Goal: Task Accomplishment & Management: Complete application form

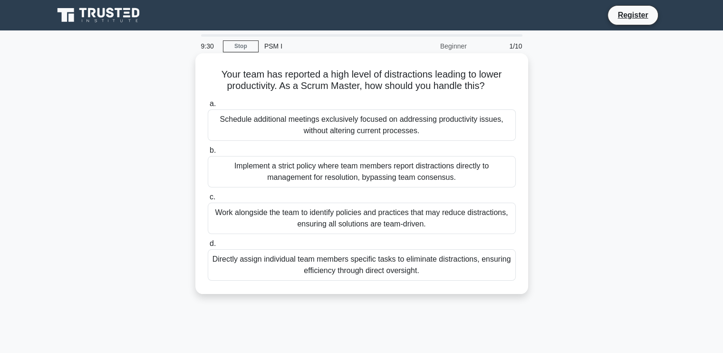
click at [304, 127] on div "Schedule additional meetings exclusively focused on addressing productivity iss…" at bounding box center [362, 124] width 308 height 31
click at [208, 107] on input "a. Schedule additional meetings exclusively focused on addressing productivity …" at bounding box center [208, 104] width 0 height 6
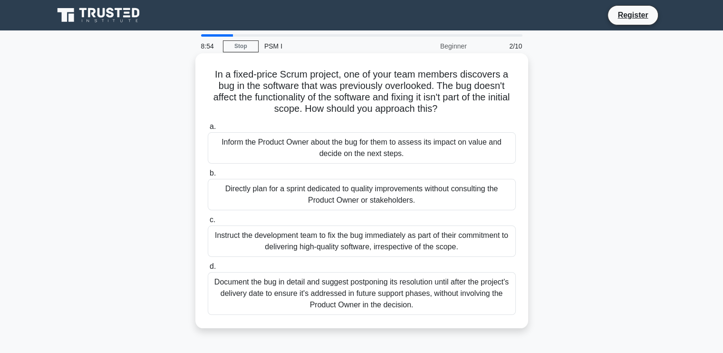
click at [321, 138] on div "Inform the Product Owner about the bug for them to assess its impact on value a…" at bounding box center [362, 147] width 308 height 31
click at [208, 130] on input "a. Inform the Product Owner about the bug for them to assess its impact on valu…" at bounding box center [208, 127] width 0 height 6
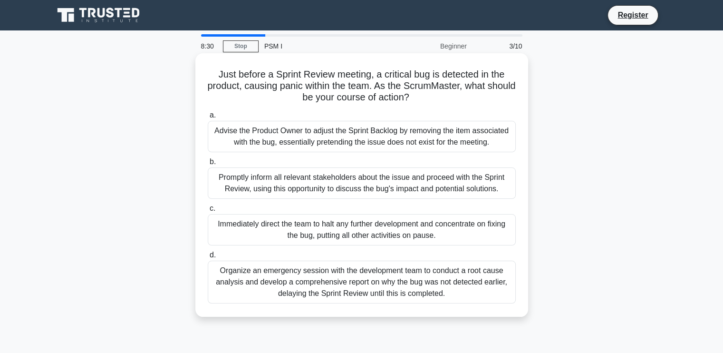
click at [309, 176] on div "Promptly inform all relevant stakeholders about the issue and proceed with the …" at bounding box center [362, 182] width 308 height 31
click at [208, 165] on input "b. Promptly inform all relevant stakeholders about the issue and proceed with t…" at bounding box center [208, 162] width 0 height 6
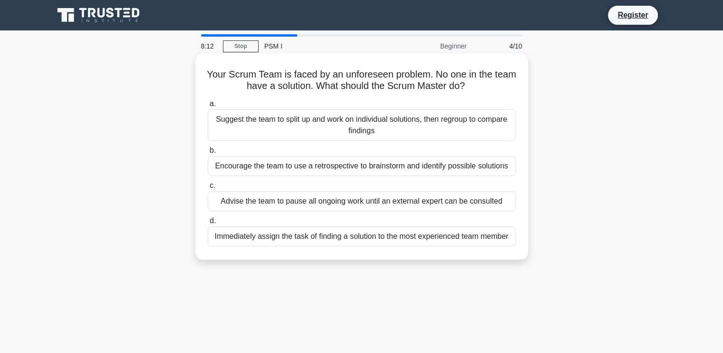
drag, startPoint x: 312, startPoint y: 169, endPoint x: 297, endPoint y: 167, distance: 14.9
click at [297, 167] on div "Encourage the team to use a retrospective to brainstorm and identify possible s…" at bounding box center [362, 166] width 308 height 20
click at [208, 154] on input "b. Encourage the team to use a retrospective to brainstorm and identify possibl…" at bounding box center [208, 150] width 0 height 6
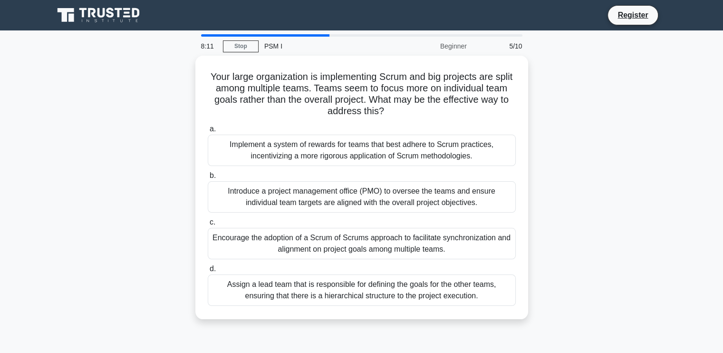
click at [297, 167] on div "a. Implement a system of rewards for teams that best adhere to Scrum practices,…" at bounding box center [361, 214] width 319 height 186
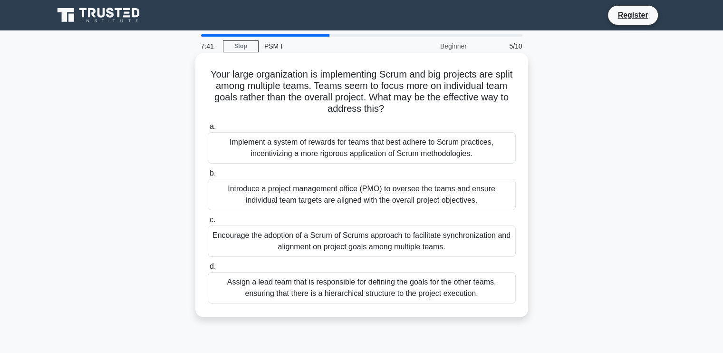
click at [284, 235] on div "Encourage the adoption of a Scrum of Scrums approach to facilitate synchronizat…" at bounding box center [362, 240] width 308 height 31
click at [208, 223] on input "c. Encourage the adoption of a Scrum of Scrums approach to facilitate synchroni…" at bounding box center [208, 220] width 0 height 6
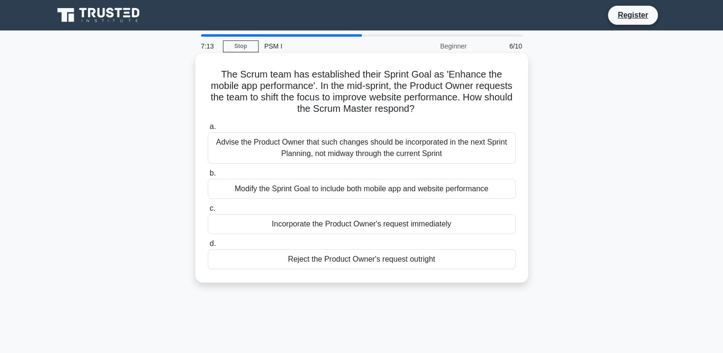
click at [334, 145] on div "Advise the Product Owner that such changes should be incorporated in the next S…" at bounding box center [362, 147] width 308 height 31
click at [208, 130] on input "a. Advise the Product Owner that such changes should be incorporated in the nex…" at bounding box center [208, 127] width 0 height 6
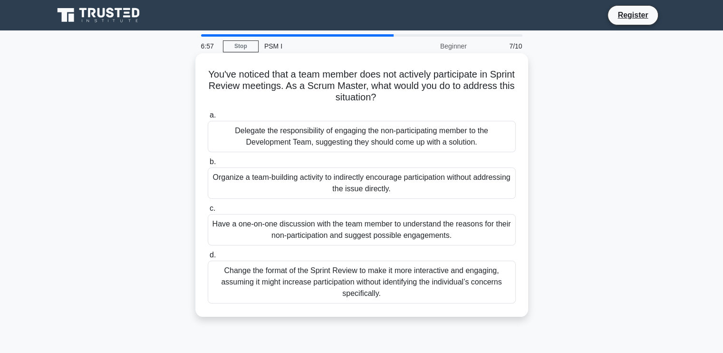
click at [323, 232] on div "Have a one-on-one discussion with the team member to understand the reasons for…" at bounding box center [362, 229] width 308 height 31
click at [208, 212] on input "c. Have a one-on-one discussion with the team member to understand the reasons …" at bounding box center [208, 208] width 0 height 6
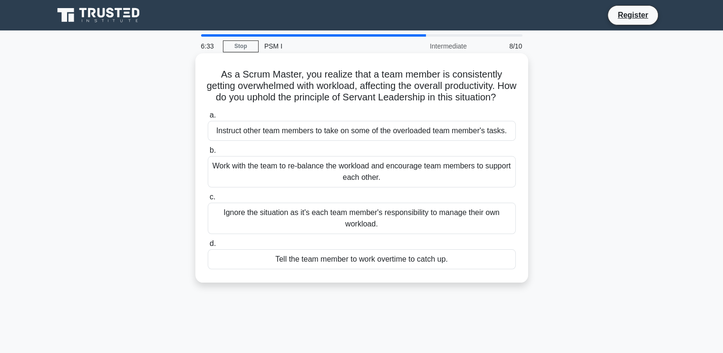
click at [339, 180] on div "Work with the team to re-balance the workload and encourage team members to sup…" at bounding box center [362, 171] width 308 height 31
click at [208, 154] on input "b. Work with the team to re-balance the workload and encourage team members to …" at bounding box center [208, 150] width 0 height 6
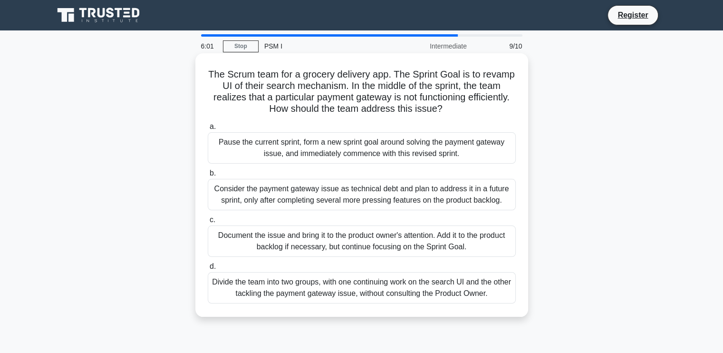
click at [332, 233] on div "Document the issue and bring it to the product owner's attention. Add it to the…" at bounding box center [362, 240] width 308 height 31
click at [208, 223] on input "c. Document the issue and bring it to the product owner's attention. Add it to …" at bounding box center [208, 220] width 0 height 6
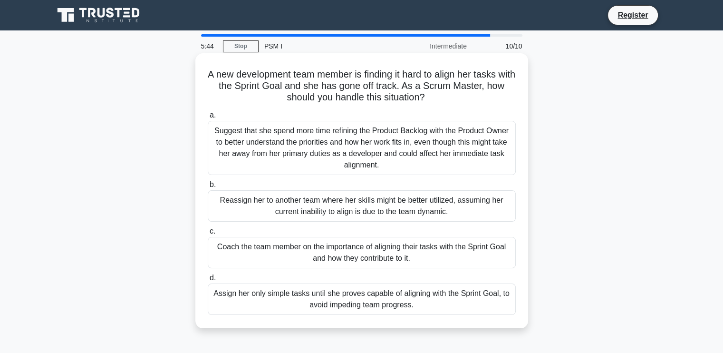
click at [329, 253] on div "Coach the team member on the importance of aligning their tasks with the Sprint…" at bounding box center [362, 252] width 308 height 31
click at [208, 234] on input "c. Coach the team member on the importance of aligning their tasks with the Spr…" at bounding box center [208, 231] width 0 height 6
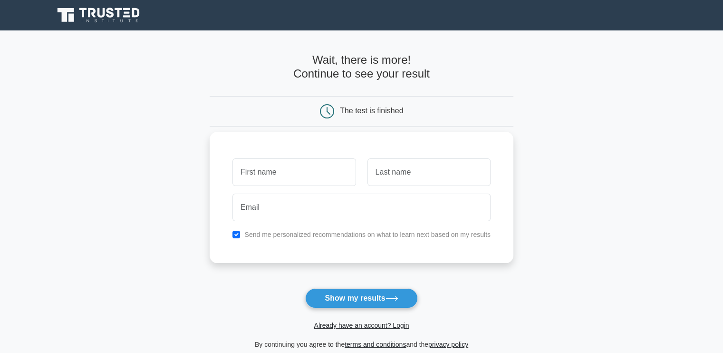
click at [264, 231] on label "Send me personalized recommendations on what to learn next based on my results" at bounding box center [367, 235] width 246 height 8
click at [240, 232] on input "checkbox" at bounding box center [236, 235] width 8 height 8
checkbox input "false"
click at [370, 289] on button "Show my results" at bounding box center [361, 298] width 112 height 20
click at [323, 157] on div at bounding box center [294, 172] width 135 height 35
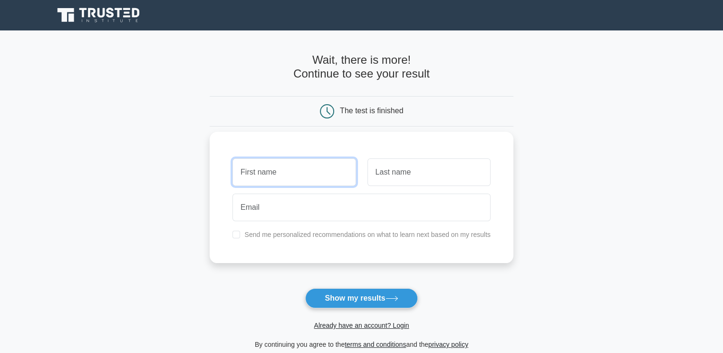
click at [306, 174] on input "text" at bounding box center [293, 172] width 123 height 28
type input "rose"
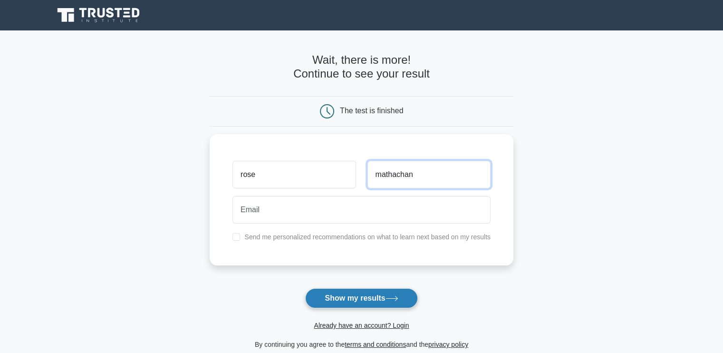
type input "mathachan"
click at [375, 301] on button "Show my results" at bounding box center [361, 298] width 112 height 20
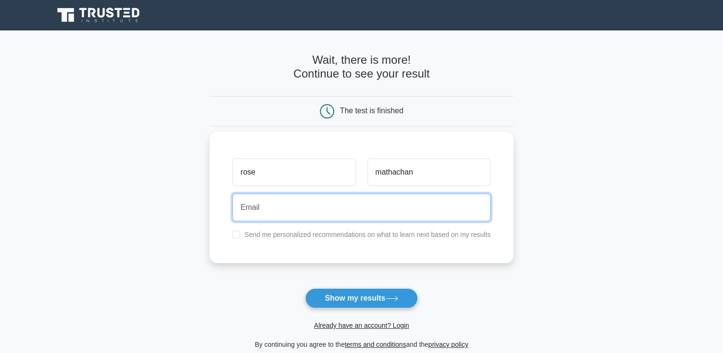
click at [301, 209] on input "email" at bounding box center [361, 207] width 258 height 28
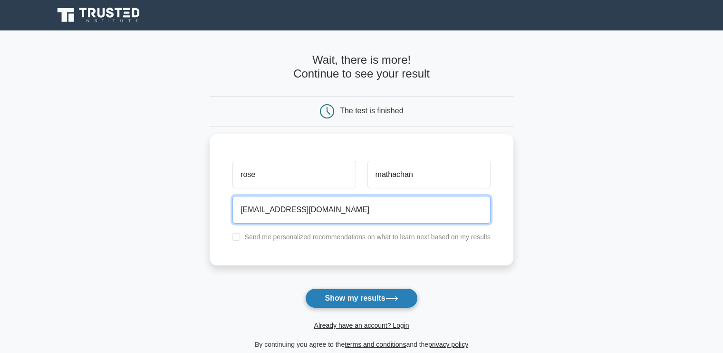
type input "rosemy80@gmail.com"
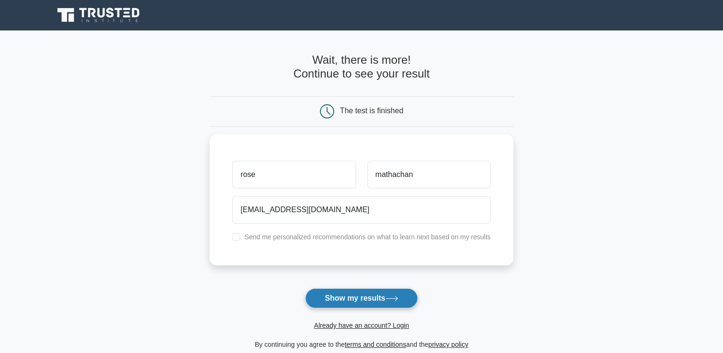
click at [351, 296] on button "Show my results" at bounding box center [361, 298] width 112 height 20
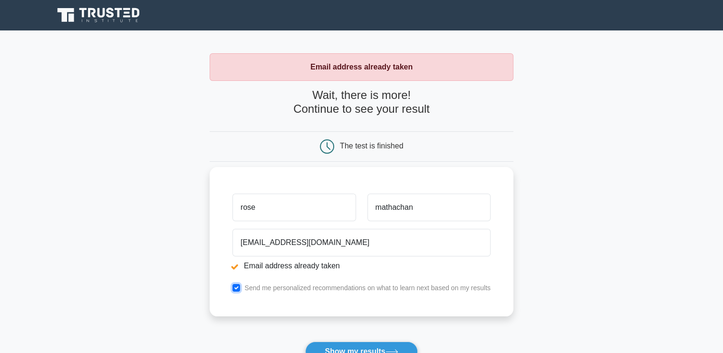
click at [236, 287] on input "checkbox" at bounding box center [236, 288] width 8 height 8
checkbox input "false"
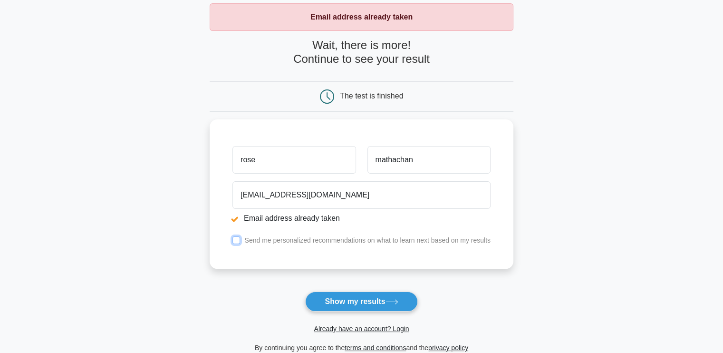
scroll to position [51, 0]
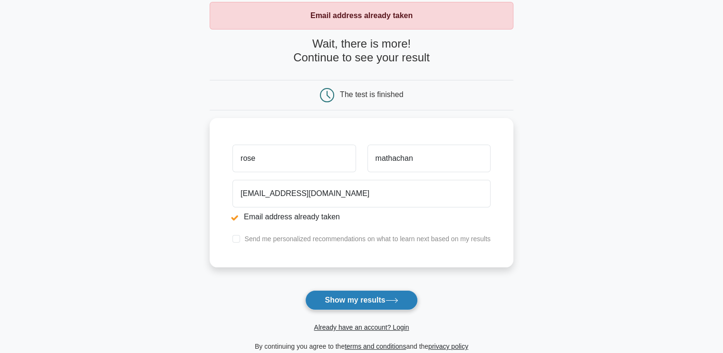
click at [367, 302] on button "Show my results" at bounding box center [361, 300] width 112 height 20
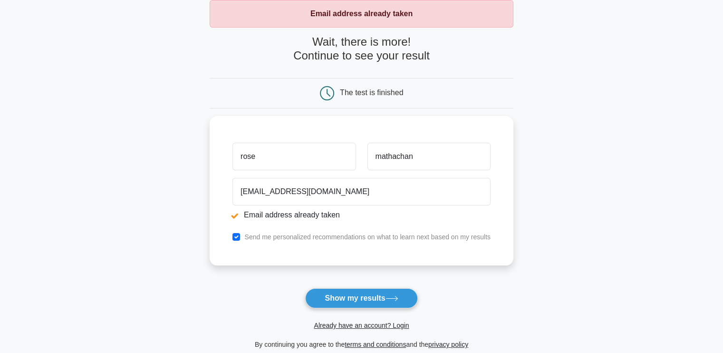
scroll to position [86, 0]
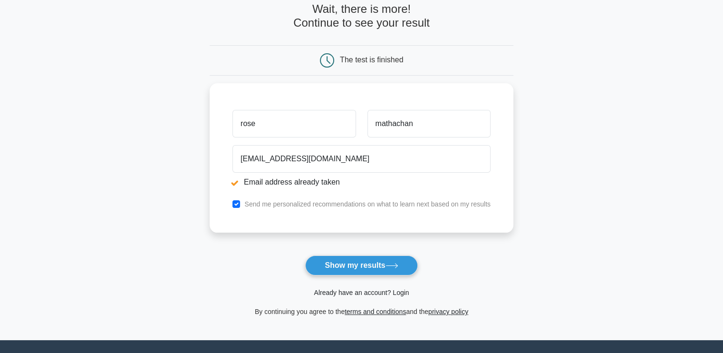
click at [401, 292] on link "Already have an account? Login" at bounding box center [361, 293] width 95 height 8
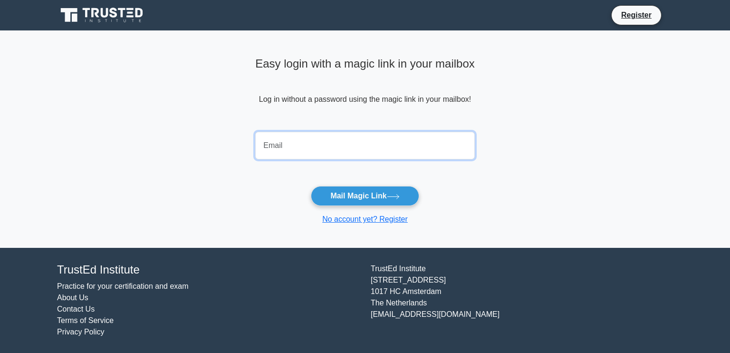
click at [281, 142] on input "email" at bounding box center [365, 146] width 220 height 28
type input "rosemy80@gmail.com"
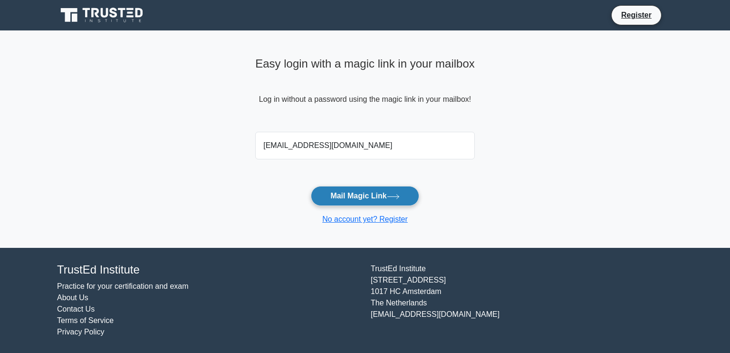
click at [338, 192] on button "Mail Magic Link" at bounding box center [365, 196] width 108 height 20
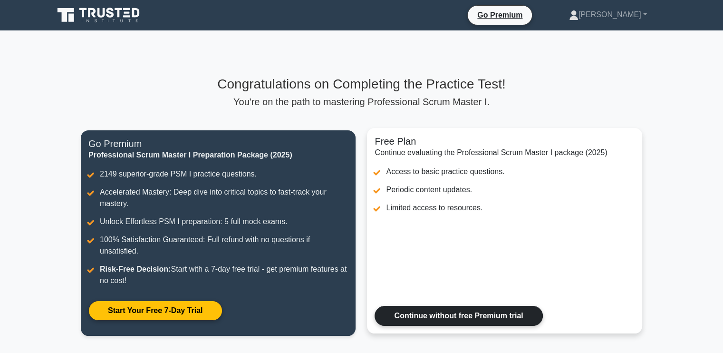
click at [491, 318] on link "Continue without free Premium trial" at bounding box center [459, 316] width 168 height 20
click at [488, 321] on link "Continue without free Premium trial" at bounding box center [459, 316] width 168 height 20
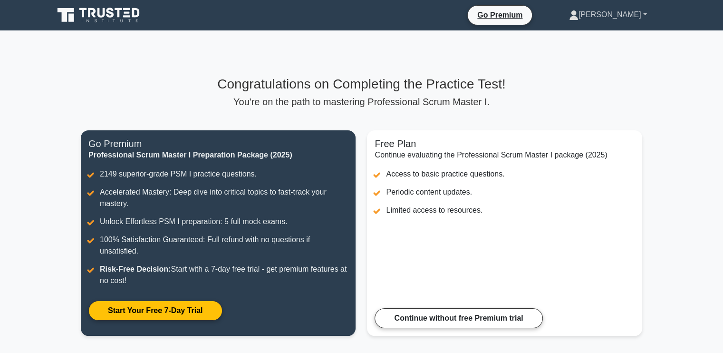
click at [643, 15] on link "[PERSON_NAME]" at bounding box center [608, 14] width 124 height 19
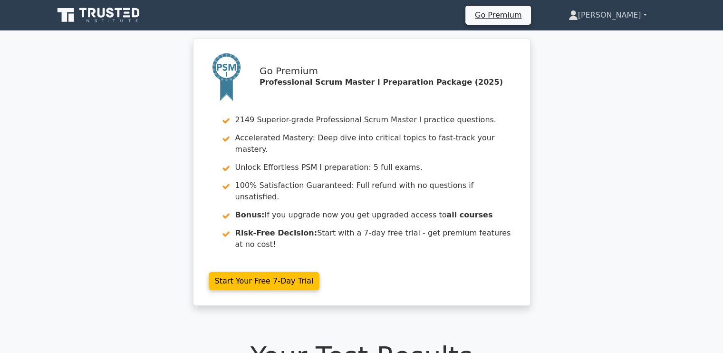
click at [626, 15] on link "[PERSON_NAME]" at bounding box center [608, 15] width 124 height 19
click at [642, 16] on link "[PERSON_NAME]" at bounding box center [608, 15] width 124 height 19
click at [629, 16] on link "[PERSON_NAME]" at bounding box center [608, 15] width 124 height 19
